Goal: Information Seeking & Learning: Learn about a topic

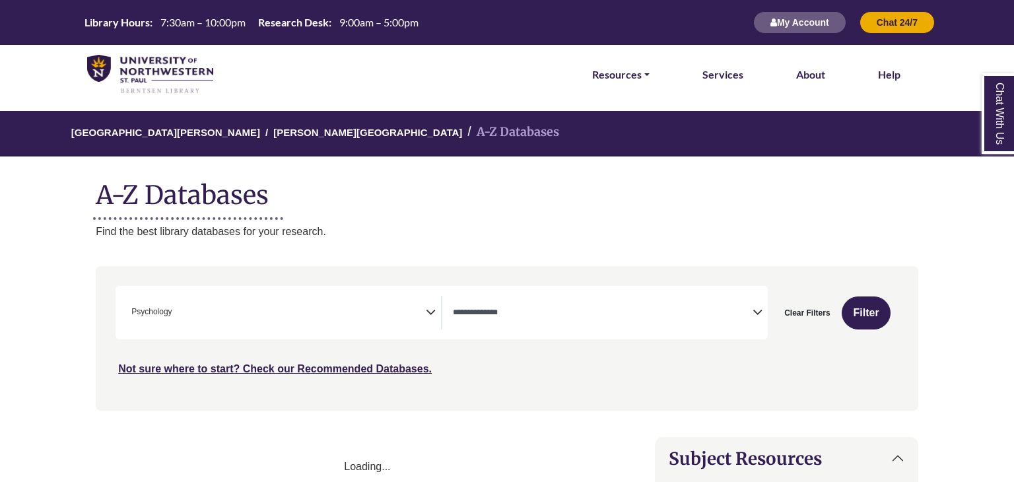
select select "Database Types Filter"
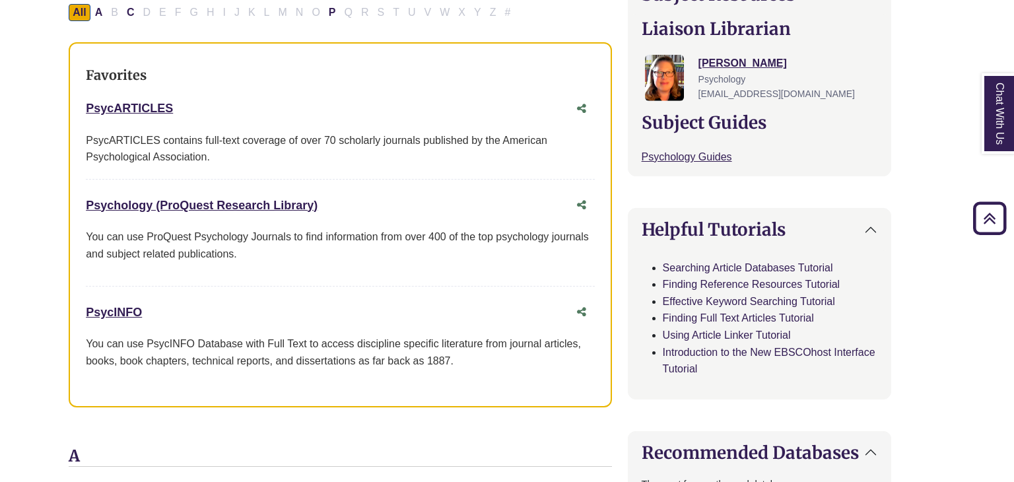
scroll to position [465, 27]
click at [103, 198] on link "Psychology (ProQuest Research Library) This link opens in a new window" at bounding box center [202, 204] width 232 height 13
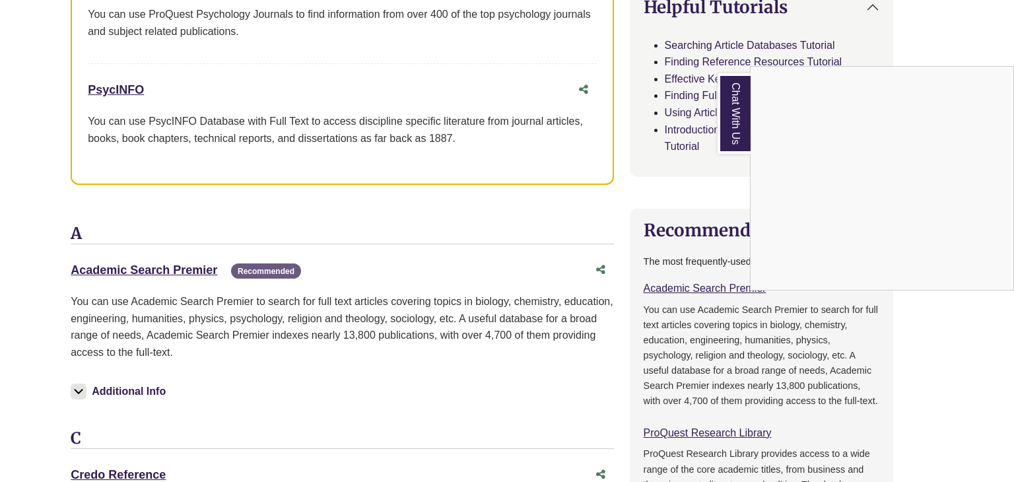
scroll to position [687, 25]
click at [132, 95] on div "Chat With Us" at bounding box center [507, 241] width 1014 height 482
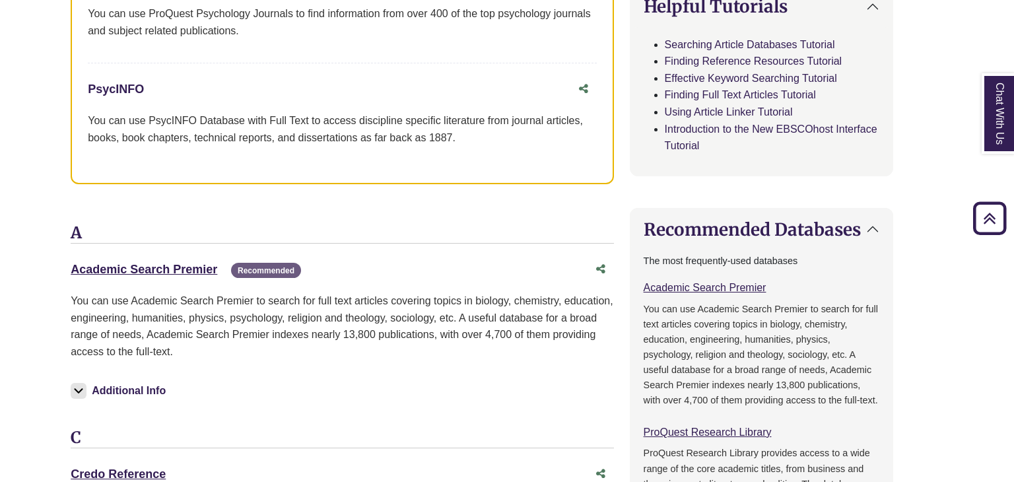
click at [123, 83] on link "PsycINFO This link opens in a new window" at bounding box center [116, 89] width 56 height 13
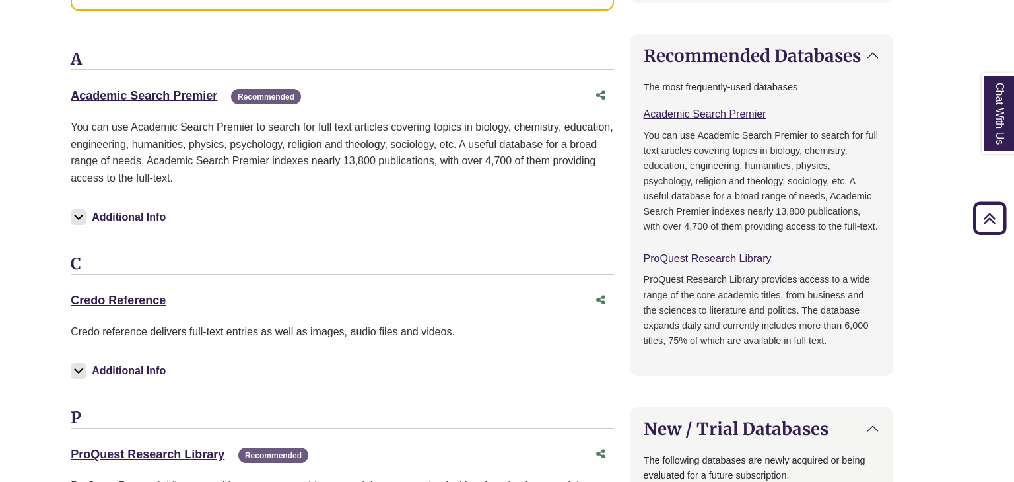
scroll to position [890, 25]
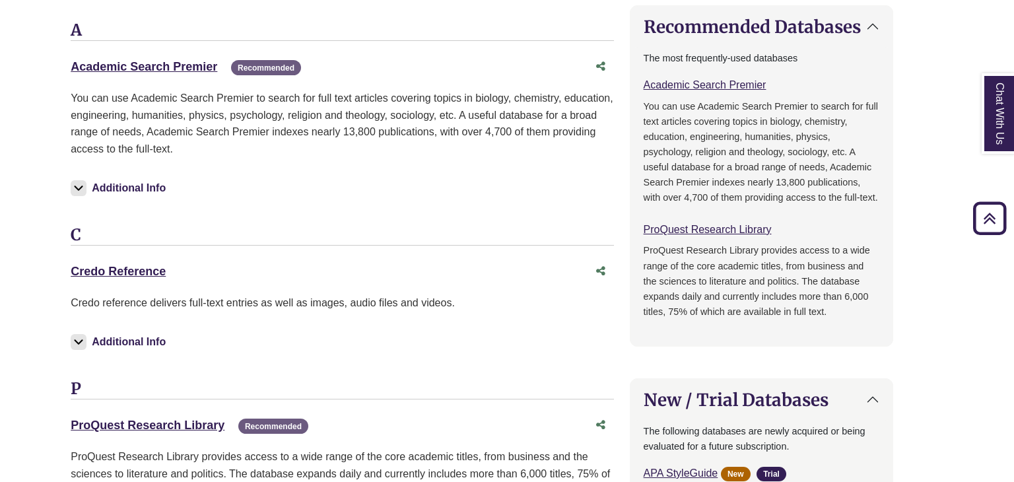
click at [571, 227] on h3 "C" at bounding box center [342, 236] width 543 height 20
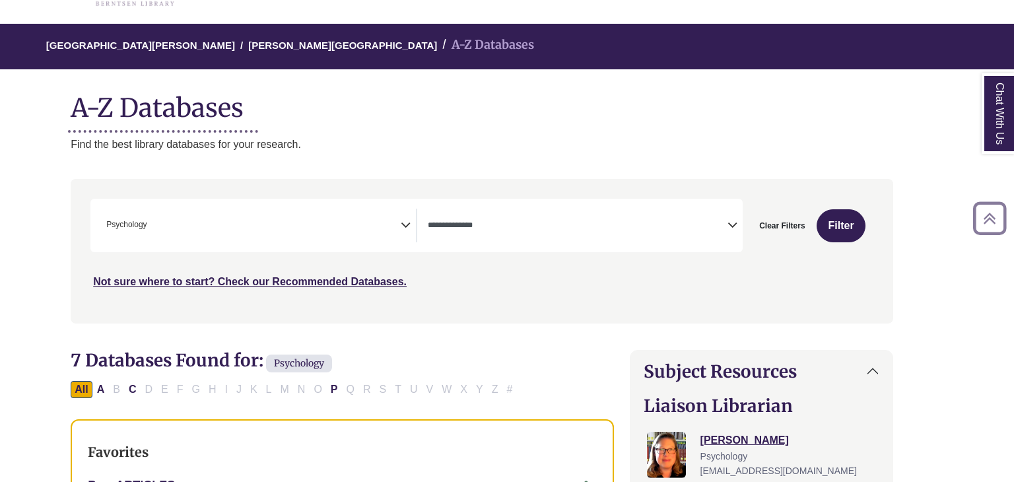
scroll to position [83, 25]
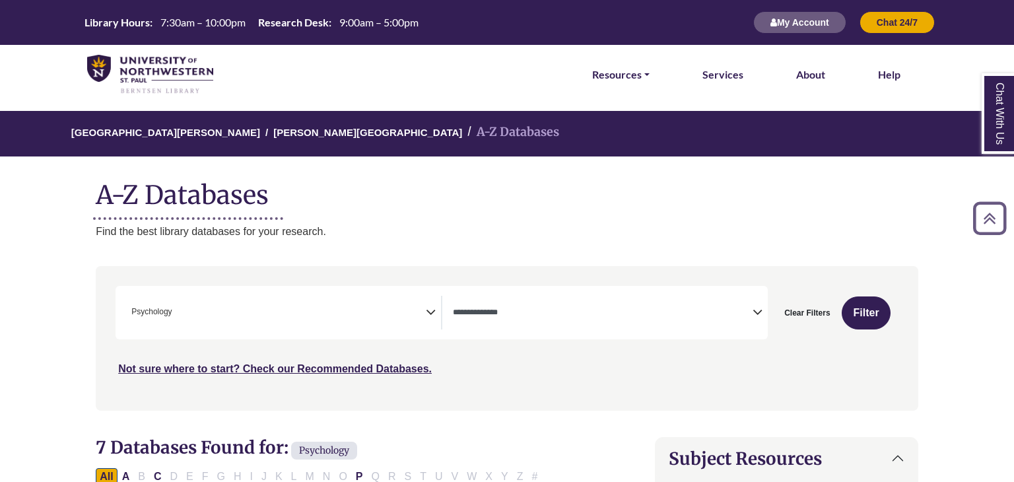
select select "Database Types Filter"
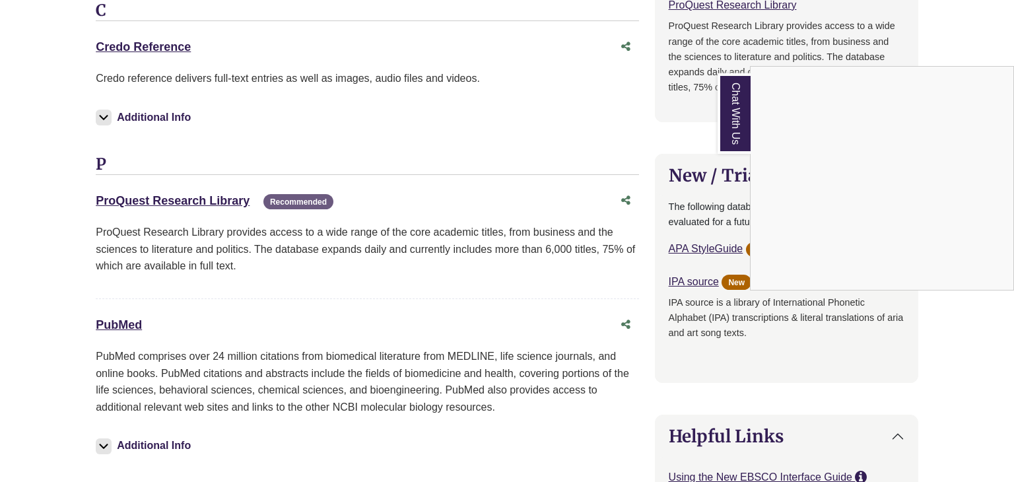
scroll to position [1109, 0]
